Goal: Information Seeking & Learning: Learn about a topic

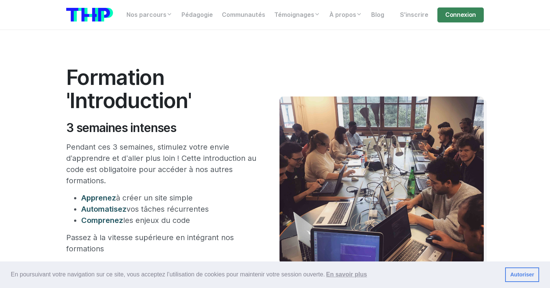
scroll to position [83, 0]
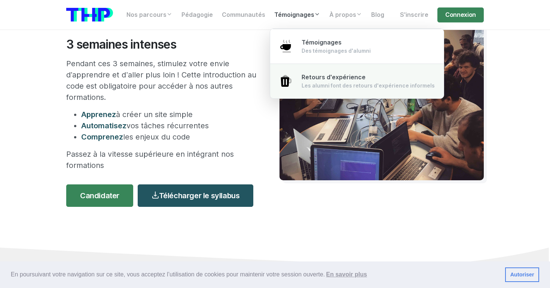
click at [312, 80] on span "Retours d'expérience" at bounding box center [334, 77] width 64 height 7
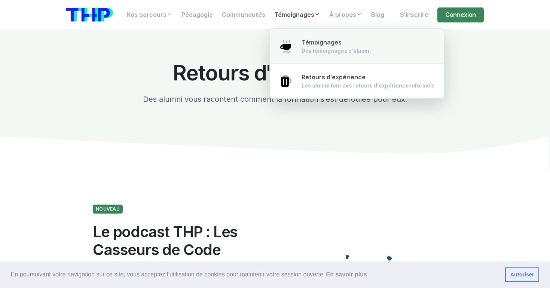
click at [307, 41] on span "Témoignages" at bounding box center [322, 42] width 40 height 7
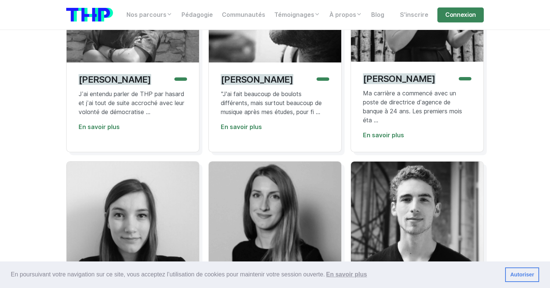
scroll to position [481, 0]
click at [367, 138] on link "En savoir plus" at bounding box center [383, 134] width 41 height 7
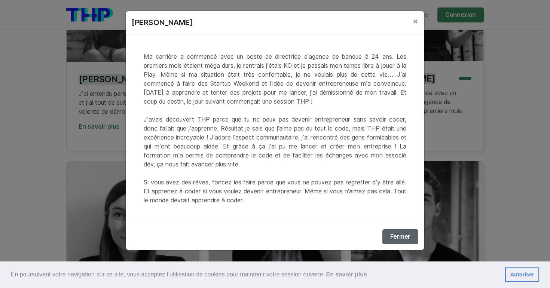
click at [401, 238] on button "Fermer" at bounding box center [400, 236] width 36 height 15
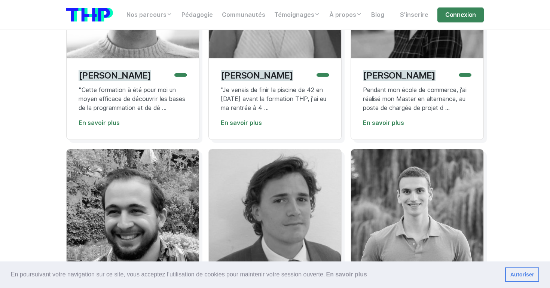
scroll to position [2308, 0]
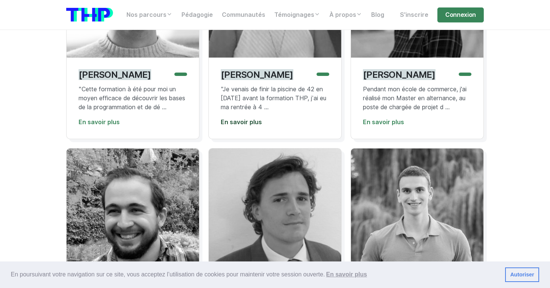
click at [252, 126] on link "En savoir plus" at bounding box center [241, 122] width 41 height 7
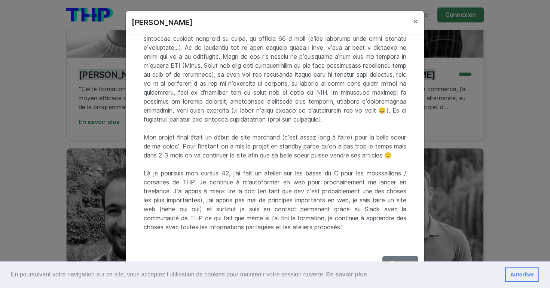
scroll to position [99, 0]
click at [414, 20] on span "×" at bounding box center [416, 21] width 6 height 11
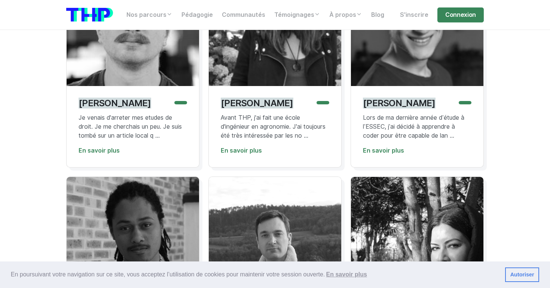
scroll to position [2726, 0]
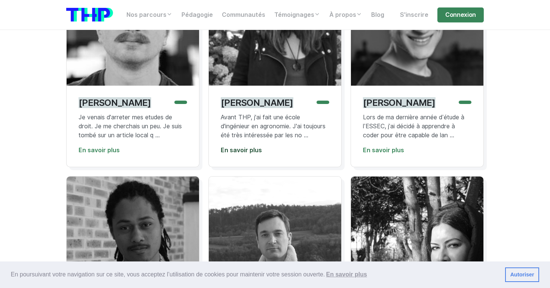
click at [247, 154] on link "En savoir plus" at bounding box center [241, 150] width 41 height 7
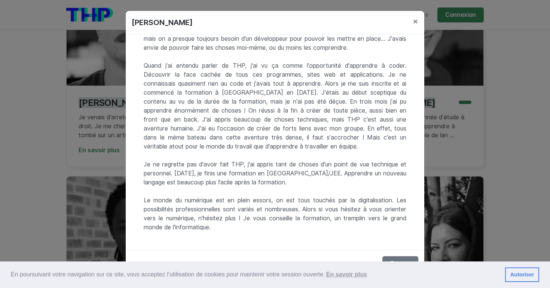
scroll to position [54, 0]
click at [417, 22] on span "×" at bounding box center [416, 21] width 6 height 11
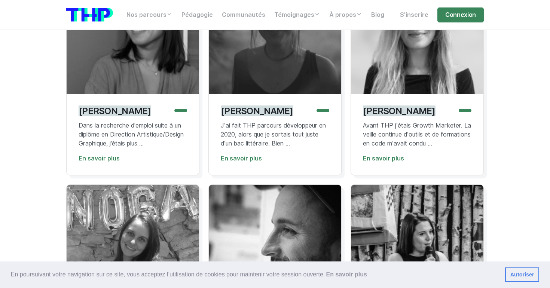
scroll to position [114, 0]
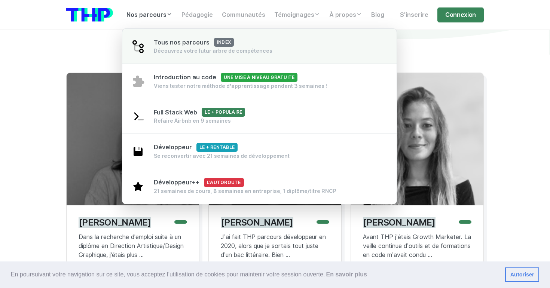
click at [170, 40] on span "Tous nos parcours index" at bounding box center [194, 42] width 80 height 7
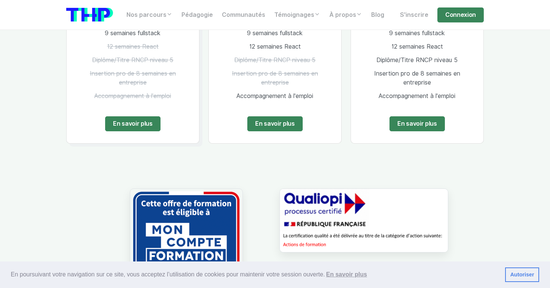
scroll to position [575, 0]
click at [426, 128] on link "En savoir plus" at bounding box center [416, 123] width 55 height 15
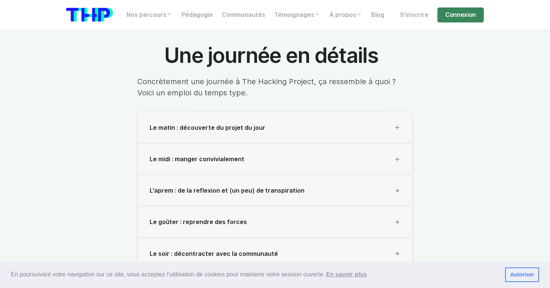
scroll to position [2562, 0]
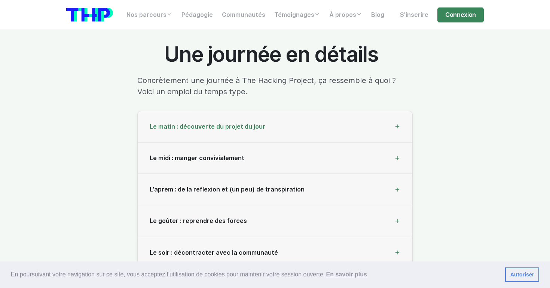
click at [276, 111] on div "Le matin : découverte du projet du jour" at bounding box center [275, 126] width 275 height 31
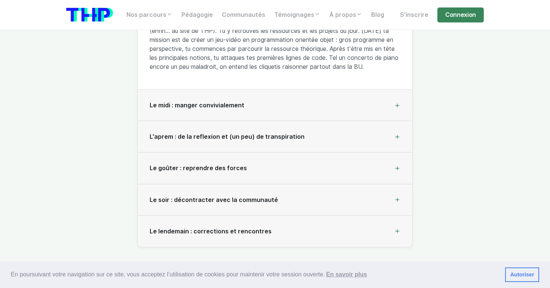
scroll to position [2730, 0]
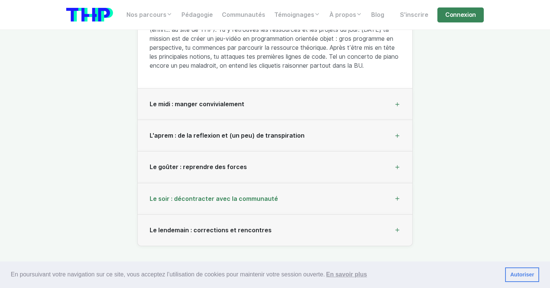
click at [287, 183] on div "Le soir : décontracter avec la communauté" at bounding box center [275, 198] width 275 height 31
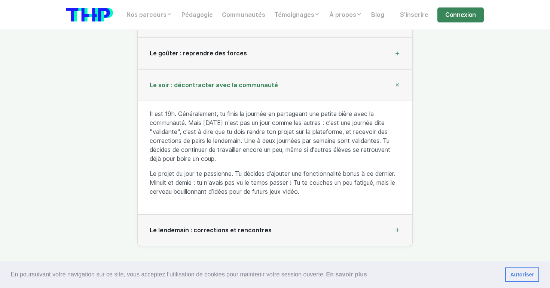
click at [276, 70] on div "Le soir : décontracter avec la communauté" at bounding box center [275, 85] width 275 height 31
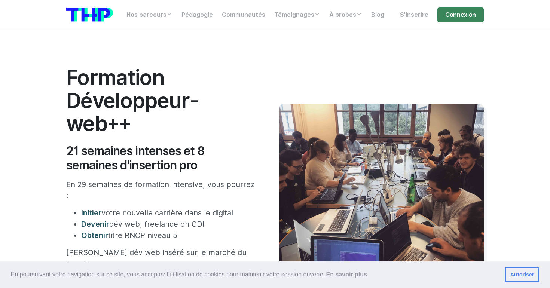
scroll to position [0, 0]
click at [246, 15] on link "Communautés" at bounding box center [243, 14] width 52 height 15
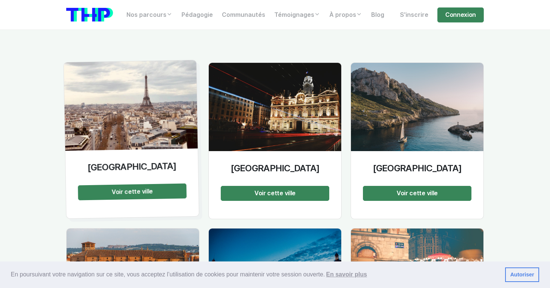
scroll to position [1034, 0]
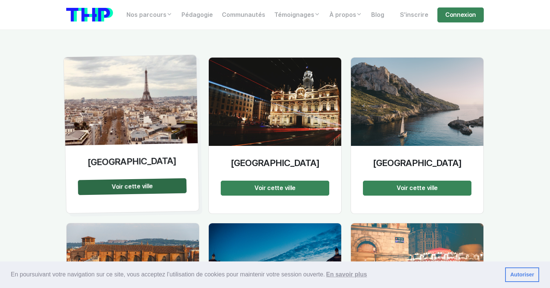
click at [128, 183] on span "Voir cette ville" at bounding box center [131, 187] width 41 height 8
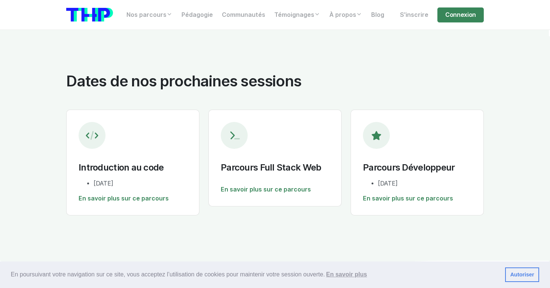
scroll to position [828, 0]
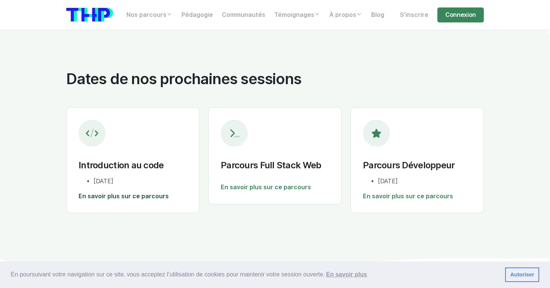
click at [156, 192] on link "En savoir plus sur ce parcours" at bounding box center [133, 196] width 108 height 9
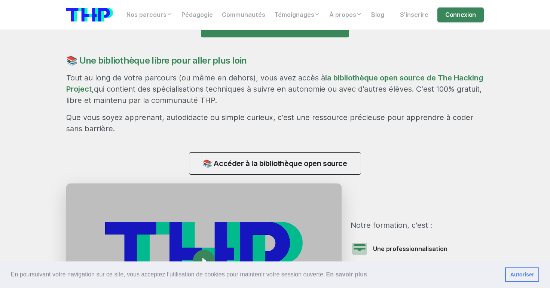
scroll to position [620, 0]
